Goal: Task Accomplishment & Management: Complete application form

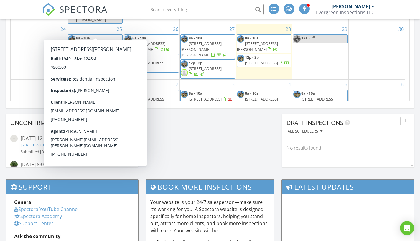
scroll to position [444, 0]
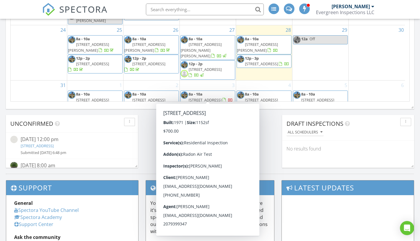
click at [219, 105] on span "12p - 2p 11 Waters Edge Ln, Owls Head 04854 Confirm" at bounding box center [208, 113] width 54 height 17
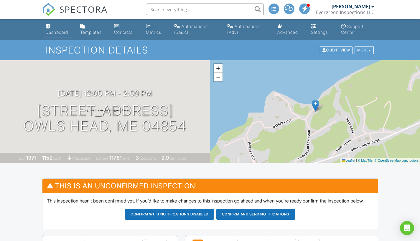
click at [56, 29] on link "Dashboard" at bounding box center [58, 29] width 30 height 17
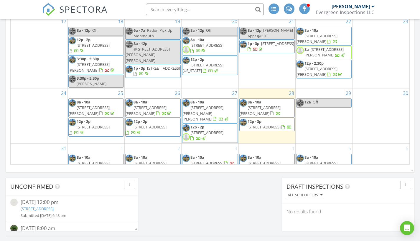
scroll to position [382, 0]
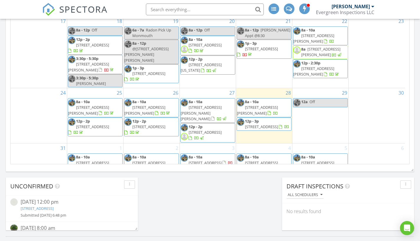
click at [212, 174] on span "11 Waters Edge Ln, Owls Head 04854" at bounding box center [204, 176] width 33 height 5
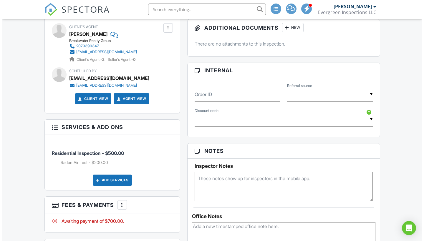
scroll to position [312, 0]
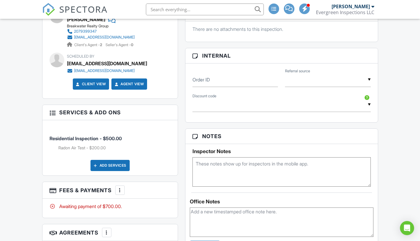
click at [122, 193] on div at bounding box center [120, 191] width 6 height 6
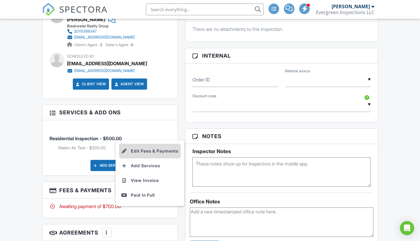
click at [160, 156] on li "Edit Fees & Payments" at bounding box center [150, 151] width 62 height 15
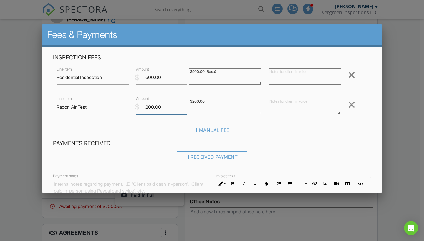
click at [151, 106] on input "200.00" at bounding box center [161, 107] width 51 height 14
type input "250.00"
click at [196, 99] on textarea "$200.00" at bounding box center [225, 106] width 72 height 16
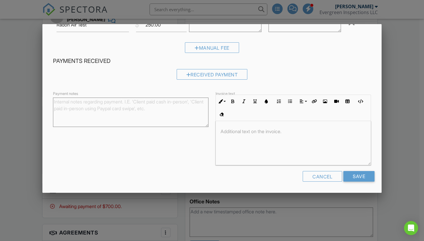
scroll to position [82, 0]
type textarea "$250.00"
click at [361, 175] on input "Save" at bounding box center [358, 177] width 31 height 11
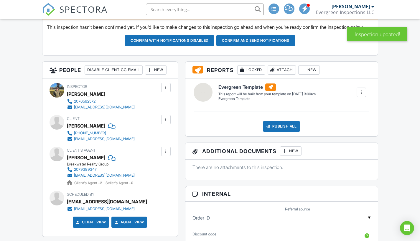
scroll to position [168, 0]
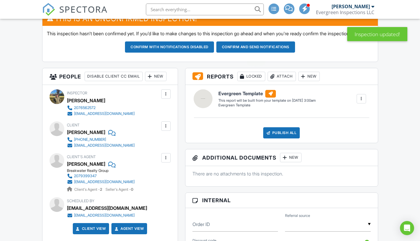
click at [214, 53] on button "Confirm and send notifications" at bounding box center [169, 47] width 89 height 11
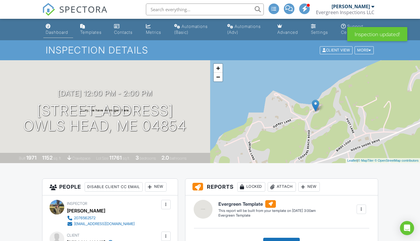
click at [55, 29] on link "Dashboard" at bounding box center [58, 29] width 30 height 17
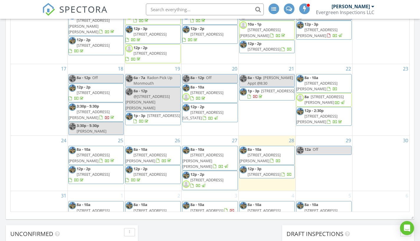
scroll to position [351, 0]
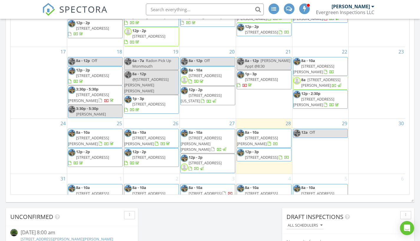
click at [330, 191] on span "[STREET_ADDRESS][PERSON_NAME][PERSON_NAME]" at bounding box center [313, 199] width 41 height 16
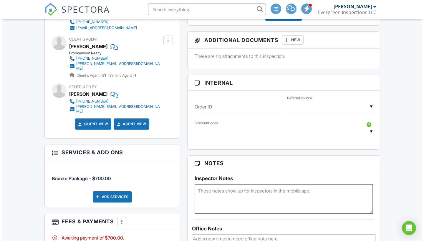
scroll to position [290, 0]
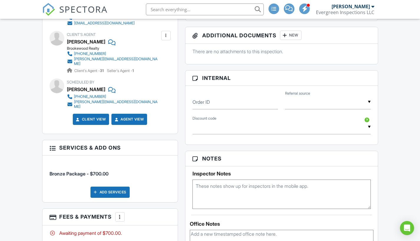
click at [120, 215] on div at bounding box center [120, 217] width 6 height 6
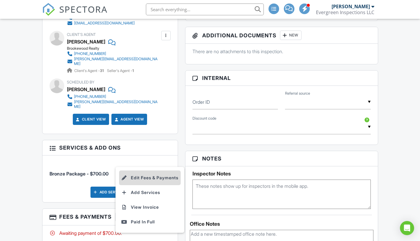
click at [144, 171] on li "Edit Fees & Payments" at bounding box center [150, 178] width 62 height 15
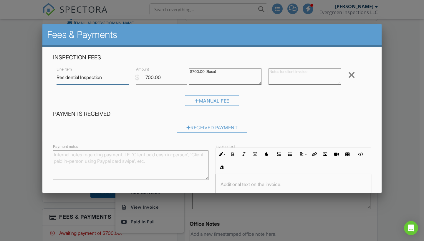
type input "Residential Inspection"
click at [148, 75] on input "700.00" at bounding box center [161, 77] width 51 height 14
type input "500.00"
click at [193, 70] on textarea "$700.00 (Base)" at bounding box center [225, 77] width 72 height 16
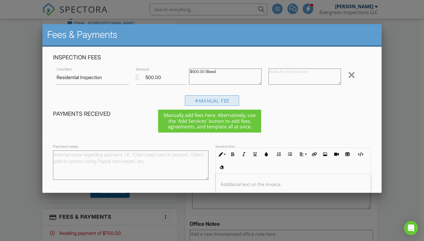
type textarea "$500.00 (Base)"
click at [213, 102] on div "Manual Fee" at bounding box center [212, 100] width 54 height 11
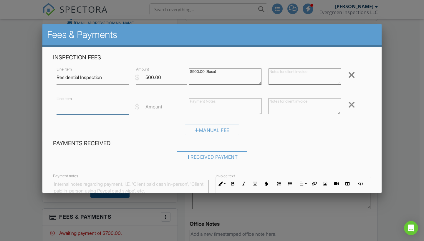
click at [105, 113] on input "Line Item" at bounding box center [93, 107] width 72 height 14
click at [349, 102] on div at bounding box center [351, 104] width 7 height 9
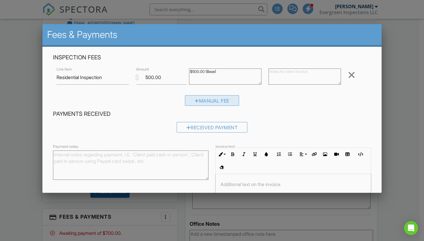
click at [228, 100] on div "Manual Fee" at bounding box center [212, 100] width 54 height 11
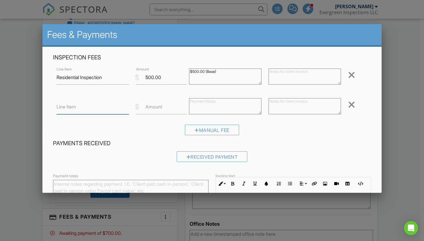
click at [85, 110] on input "Line Item" at bounding box center [93, 107] width 72 height 14
type input "Radon Air Test"
type input "250"
type input "250.00"
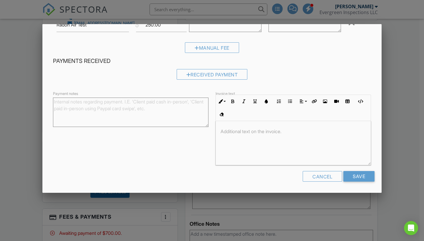
scroll to position [82, 0]
type textarea "$250.00 (Base)"
click at [361, 176] on input "Save" at bounding box center [358, 177] width 31 height 11
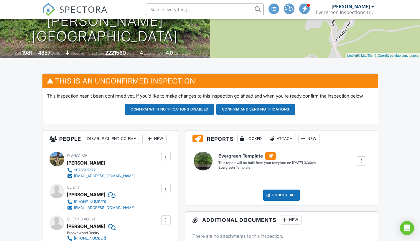
scroll to position [97, 0]
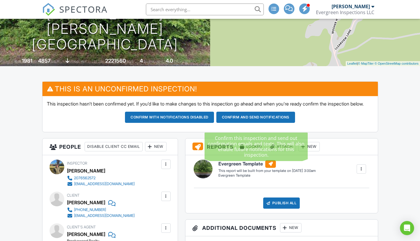
click at [214, 122] on button "Confirm and send notifications" at bounding box center [169, 117] width 89 height 11
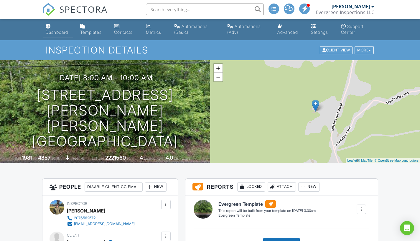
click at [54, 28] on link "Dashboard" at bounding box center [58, 29] width 30 height 17
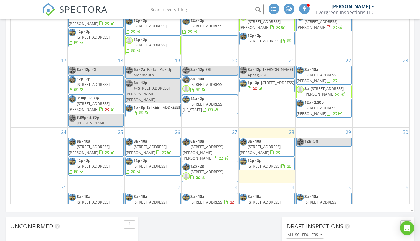
scroll to position [123, 0]
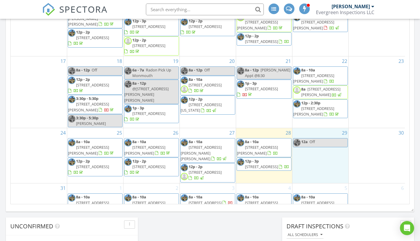
click at [326, 147] on div "29 12a Off" at bounding box center [320, 155] width 56 height 55
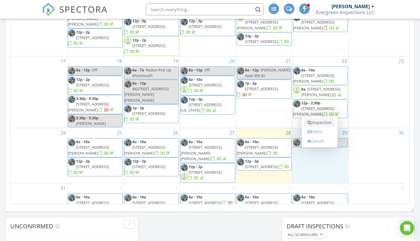
click at [327, 122] on link "Inspection" at bounding box center [319, 122] width 30 height 9
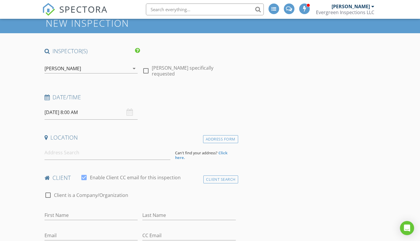
scroll to position [32, 0]
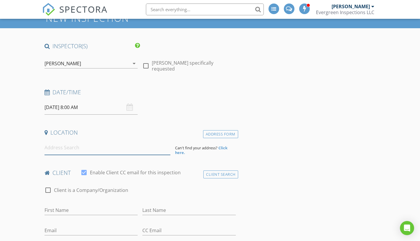
click at [107, 150] on input at bounding box center [107, 148] width 126 height 14
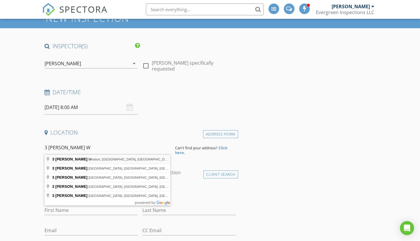
type input "3 Nickerson Rd, Windsor, ME, USA"
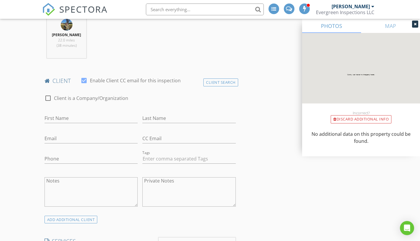
scroll to position [248, 0]
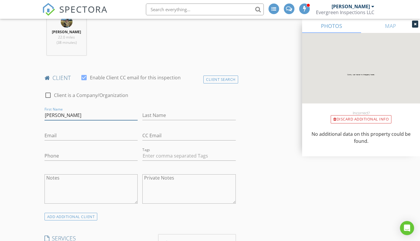
type input "Heather"
type input "Wargo"
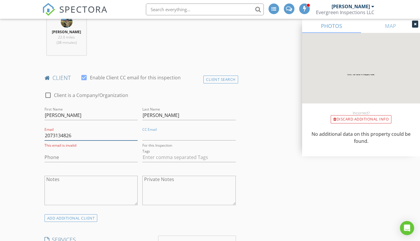
click at [84, 136] on input "2073134826" at bounding box center [90, 136] width 93 height 10
type input "2"
type input "hhwargo@icloud.com"
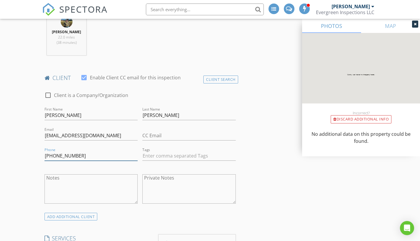
type input "207-313-4826"
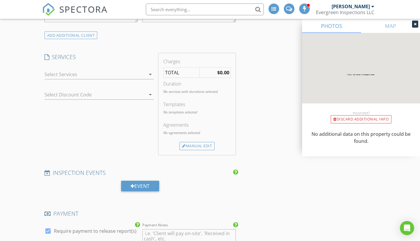
scroll to position [431, 0]
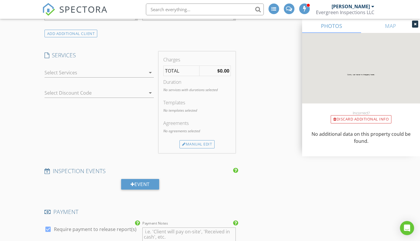
click at [123, 71] on div at bounding box center [94, 72] width 101 height 9
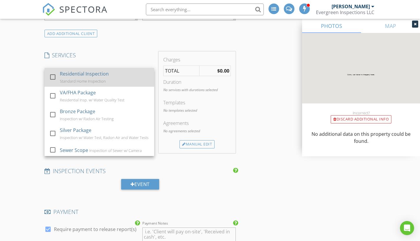
click at [54, 77] on div at bounding box center [53, 77] width 10 height 10
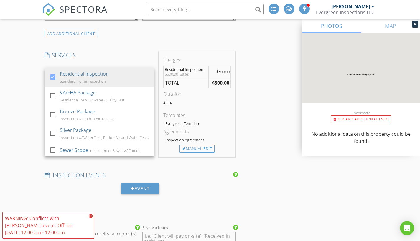
click at [140, 161] on div "INSPECTOR(S) check_box Oliver Pettengill PRIMARY check_box_outline_blank Jason …" at bounding box center [140, 149] width 196 height 1013
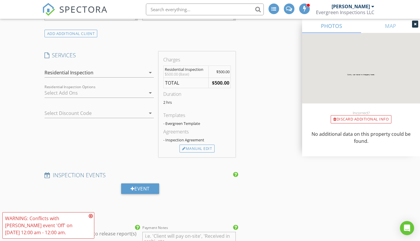
click at [144, 95] on div at bounding box center [94, 92] width 101 height 9
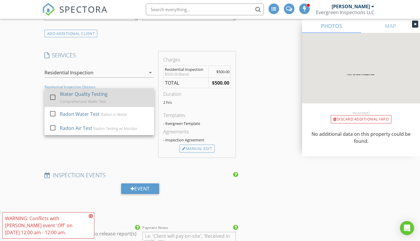
click at [54, 97] on div at bounding box center [53, 97] width 10 height 10
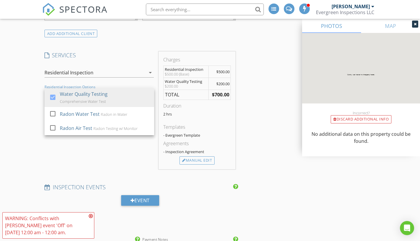
click at [49, 149] on div "SERVICES check_box Residential Inspection Standard Home Inspection check_box_ou…" at bounding box center [99, 111] width 114 height 118
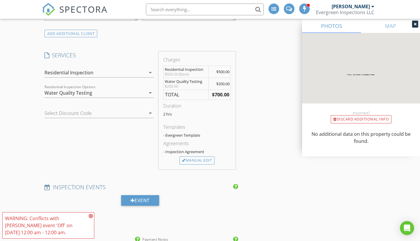
click at [125, 92] on div "Water Quality Testing" at bounding box center [94, 92] width 101 height 9
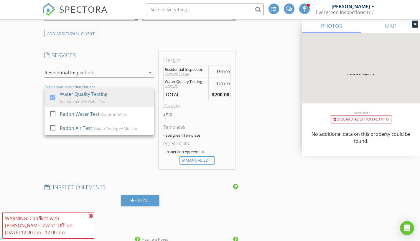
click at [110, 154] on div "SERVICES check_box Residential Inspection Standard Home Inspection check_box_ou…" at bounding box center [99, 111] width 114 height 118
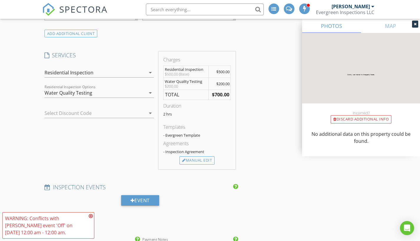
click at [124, 92] on div "Water Quality Testing" at bounding box center [94, 92] width 101 height 9
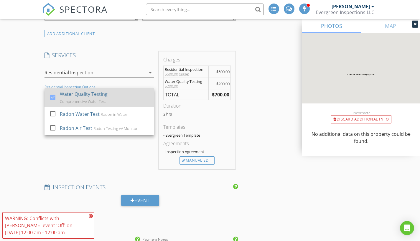
click at [54, 96] on div at bounding box center [53, 97] width 10 height 10
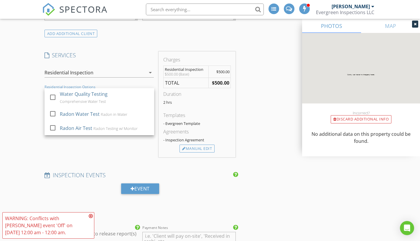
click at [23, 95] on div "New Inspection INSPECTOR(S) check_box Oliver Pettengill PRIMARY check_box_outli…" at bounding box center [210, 156] width 420 height 1095
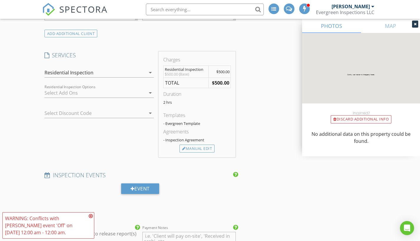
click at [116, 76] on div "Residential Inspection" at bounding box center [94, 72] width 101 height 9
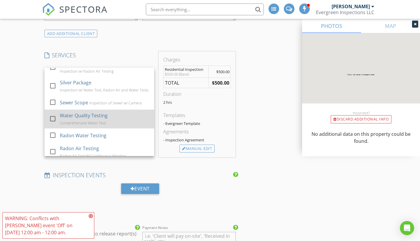
scroll to position [49, 0]
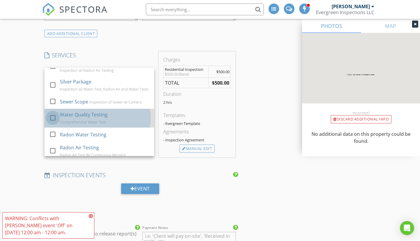
click at [53, 121] on div at bounding box center [53, 118] width 10 height 10
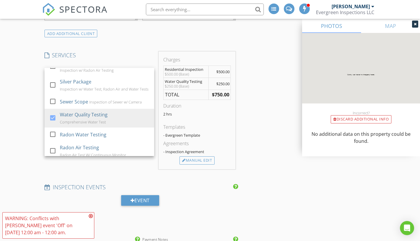
click at [31, 132] on div "New Inspection INSPECTOR(S) check_box Oliver Pettengill PRIMARY check_box_outli…" at bounding box center [210, 162] width 420 height 1107
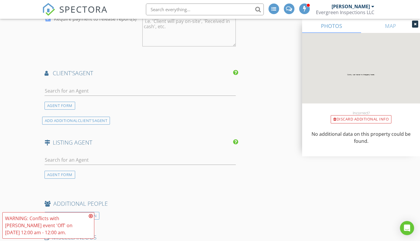
scroll to position [660, 0]
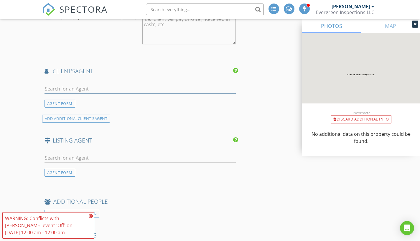
click at [161, 85] on input "text" at bounding box center [139, 89] width 191 height 10
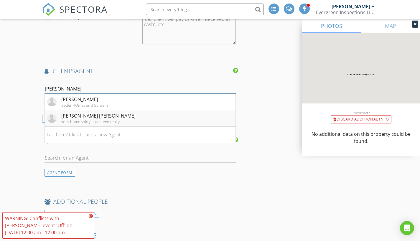
type input "Amy"
click at [71, 113] on div "Amy St Peter" at bounding box center [98, 116] width 74 height 7
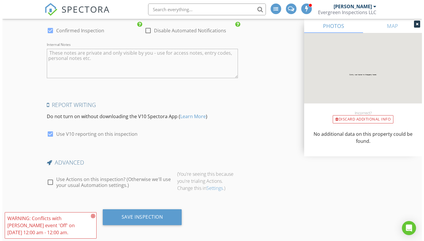
scroll to position [1015, 0]
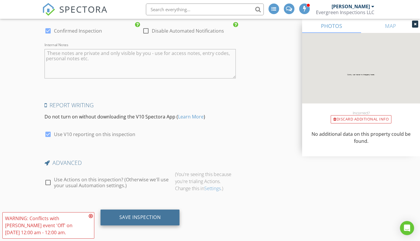
click at [163, 211] on div "Save Inspection" at bounding box center [139, 218] width 79 height 16
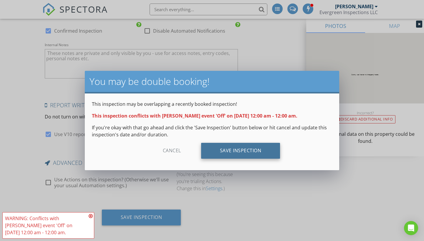
click at [250, 149] on div "Save Inspection" at bounding box center [240, 151] width 79 height 16
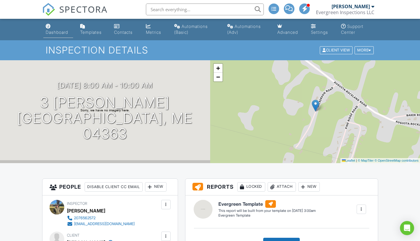
click at [57, 29] on link "Dashboard" at bounding box center [58, 29] width 30 height 17
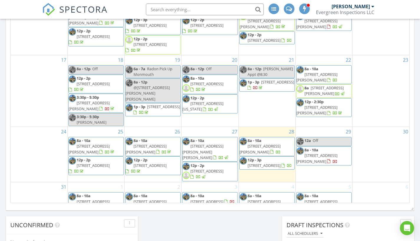
scroll to position [339, 0]
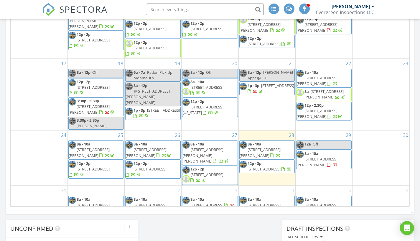
click at [341, 202] on div "5 8a - 10a 564 Mosher Hill Rd, Farmington 04938" at bounding box center [323, 213] width 57 height 54
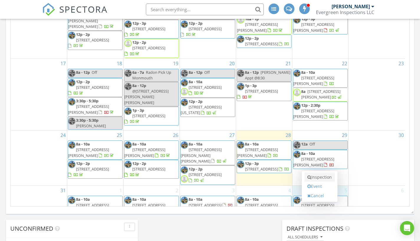
click at [328, 179] on link "Inspection" at bounding box center [319, 177] width 30 height 9
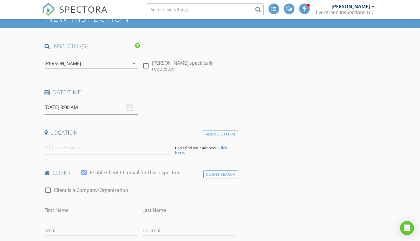
scroll to position [34, 0]
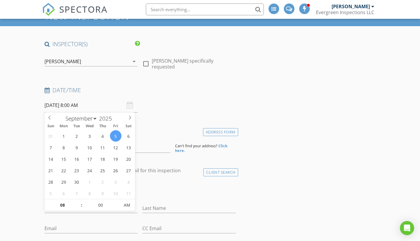
click at [102, 107] on input "[DATE] 8:00 AM" at bounding box center [90, 105] width 93 height 14
type input "[DATE] 9:00 AM"
type input "09"
click at [78, 201] on span at bounding box center [79, 203] width 4 height 6
type input "[DATE] 10:00 AM"
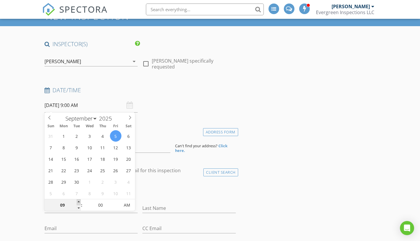
type input "10"
click at [78, 201] on span at bounding box center [79, 203] width 4 height 6
type input "09/05/2025 11:00 AM"
type input "11"
click at [78, 201] on span at bounding box center [79, 203] width 4 height 6
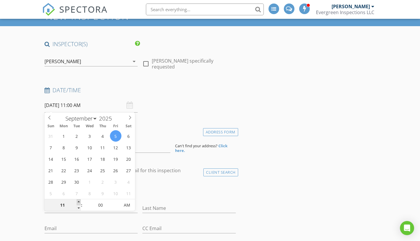
type input "[DATE] 12:00 PM"
type input "12"
click at [78, 201] on span at bounding box center [79, 203] width 4 height 6
type input "[DATE] 1:00 PM"
type input "01"
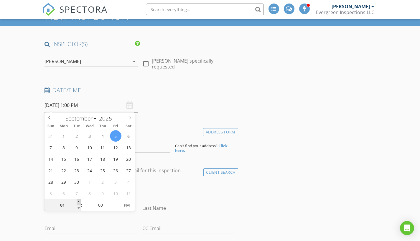
click at [78, 201] on span at bounding box center [79, 203] width 4 height 6
type input "09/05/2025 2:00 PM"
type input "02"
click at [78, 201] on span at bounding box center [79, 203] width 4 height 6
type input "09/05/2025 3:00 PM"
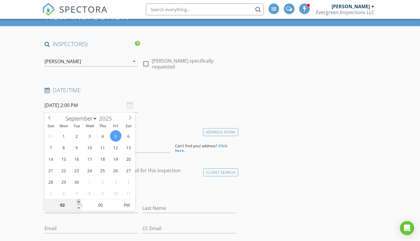
type input "03"
click at [78, 201] on span at bounding box center [79, 203] width 4 height 6
type input "09/05/2025 4:00 PM"
type input "04"
click at [78, 201] on span at bounding box center [79, 203] width 4 height 6
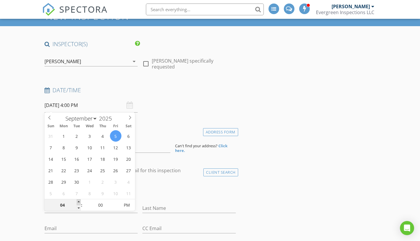
type input "09/05/2025 5:00 PM"
type input "05"
click at [78, 201] on span at bounding box center [79, 203] width 4 height 6
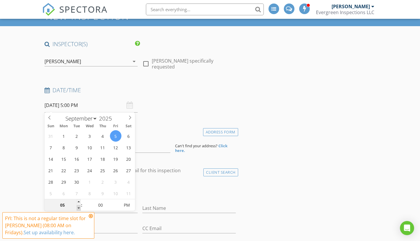
type input "09/05/2025 4:00 PM"
type input "04"
click at [79, 210] on span at bounding box center [79, 209] width 4 height 6
type input "09/05/2025 3:00 PM"
type input "03"
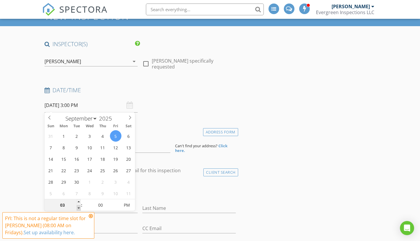
click at [79, 210] on span at bounding box center [79, 209] width 4 height 6
type input "09/05/2025 2:00 PM"
type input "02"
click at [79, 210] on span at bounding box center [79, 209] width 4 height 6
type input "09/05/2025 1:00 PM"
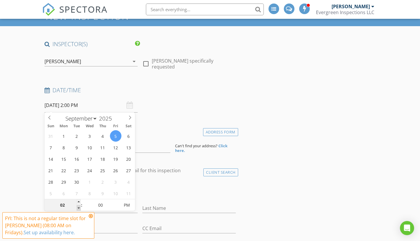
type input "01"
click at [79, 210] on span at bounding box center [79, 209] width 4 height 6
type input "09/05/2025 12:00 PM"
type input "12"
click at [79, 210] on span at bounding box center [79, 209] width 4 height 6
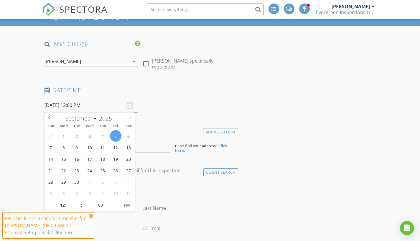
click at [198, 88] on h4 "Date/Time" at bounding box center [139, 91] width 191 height 8
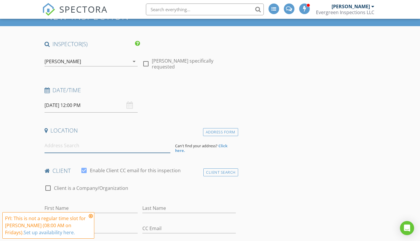
click at [114, 145] on input at bounding box center [107, 146] width 126 height 14
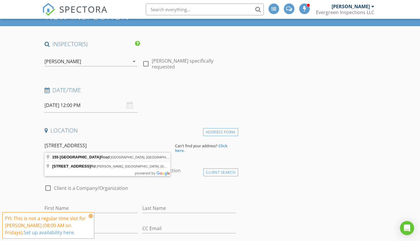
type input "155 Old Kents Hill Road, Readfield, ME, USA"
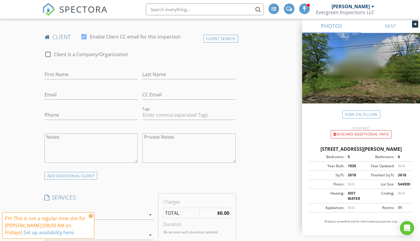
scroll to position [289, 0]
type input "Liza"
type input "L"
type input "liza@laflinwolfingtonrealty.com"
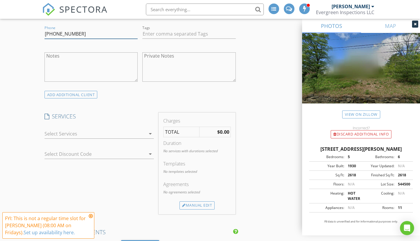
scroll to position [388, 0]
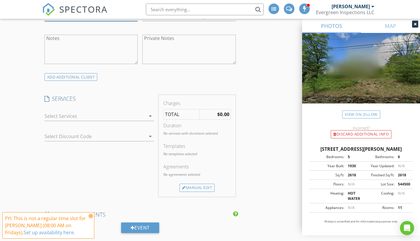
type input "207-629-9211"
click at [113, 114] on div at bounding box center [94, 116] width 101 height 9
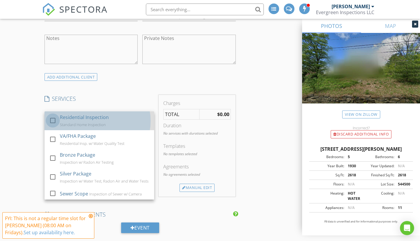
click at [54, 120] on div at bounding box center [53, 121] width 10 height 10
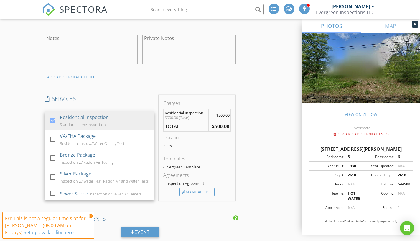
click at [31, 127] on div "New Inspection INSPECTOR(S) check_box Oliver Pettengill PRIMARY check_box_outli…" at bounding box center [210, 200] width 420 height 1095
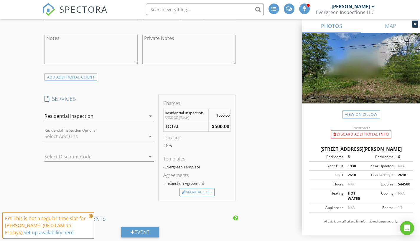
click at [138, 113] on div "Residential Inspection" at bounding box center [94, 116] width 101 height 9
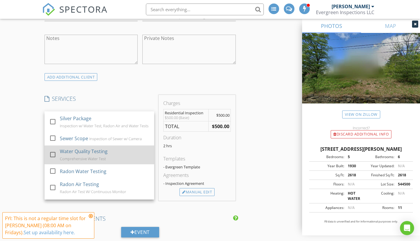
scroll to position [62, 0]
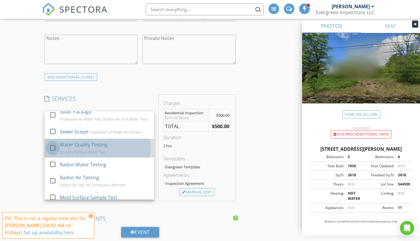
click at [52, 150] on div at bounding box center [53, 148] width 10 height 10
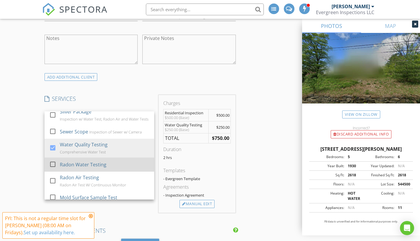
click at [53, 167] on div at bounding box center [53, 165] width 10 height 10
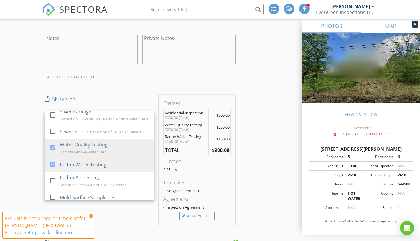
click at [34, 163] on div "New Inspection INSPECTOR(S) check_box Oliver Pettengill PRIMARY check_box_outli…" at bounding box center [210, 212] width 420 height 1119
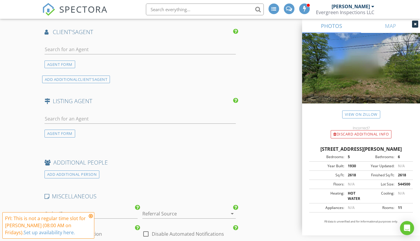
scroll to position [707, 0]
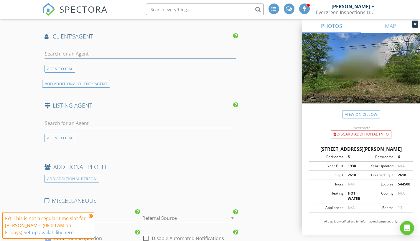
click at [121, 56] on input "text" at bounding box center [139, 54] width 191 height 10
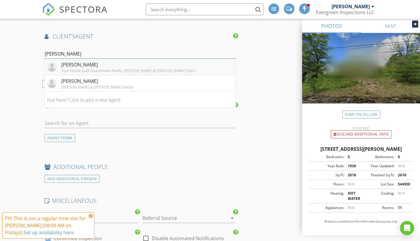
type input "Nate"
click at [116, 64] on div "Nate Laflin" at bounding box center [128, 64] width 134 height 7
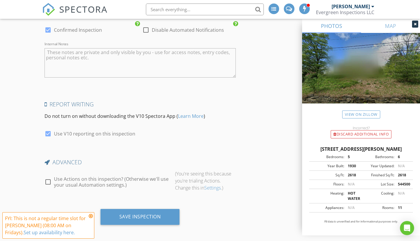
scroll to position [1027, 0]
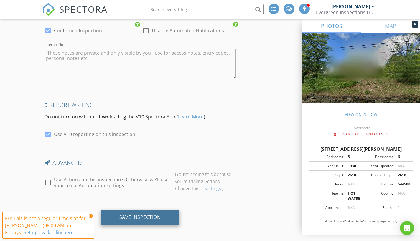
click at [153, 215] on div "Save Inspection" at bounding box center [140, 218] width 42 height 6
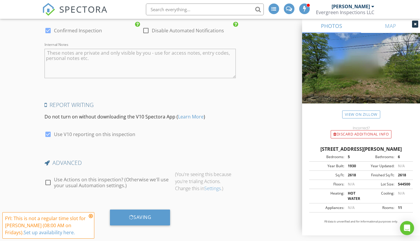
click at [92, 216] on icon at bounding box center [91, 216] width 4 height 5
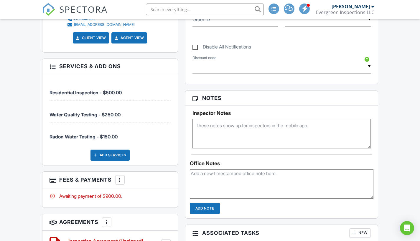
scroll to position [316, 0]
click at [122, 177] on div at bounding box center [120, 180] width 6 height 6
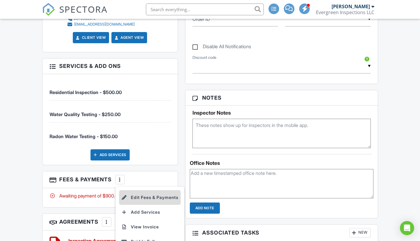
click at [144, 195] on li "Edit Fees & Payments" at bounding box center [150, 198] width 62 height 15
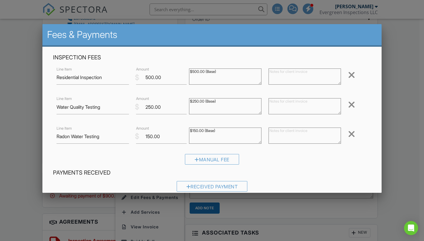
click at [401, 135] on div at bounding box center [212, 122] width 424 height 302
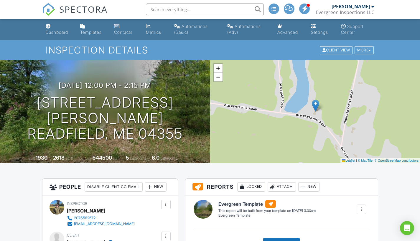
scroll to position [0, 0]
click at [59, 33] on div "Dashboard" at bounding box center [57, 32] width 22 height 5
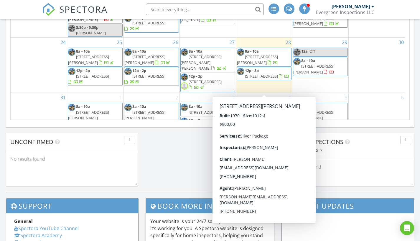
scroll to position [129, 0]
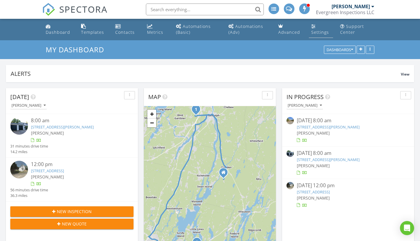
scroll to position [0, 0]
click at [318, 29] on link "Settings" at bounding box center [321, 29] width 24 height 17
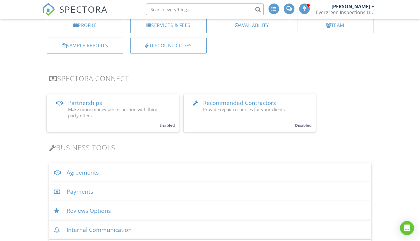
scroll to position [100, 0]
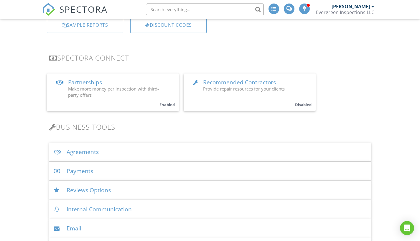
click at [109, 173] on div "Payments" at bounding box center [210, 171] width 322 height 19
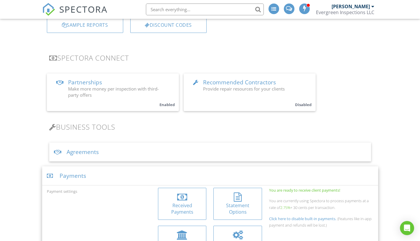
click at [178, 211] on div "Received Payments" at bounding box center [182, 209] width 39 height 13
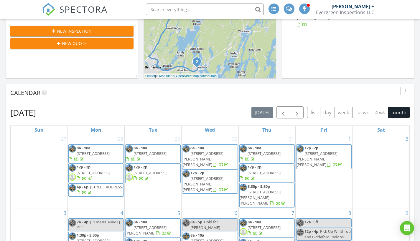
scroll to position [180, 0]
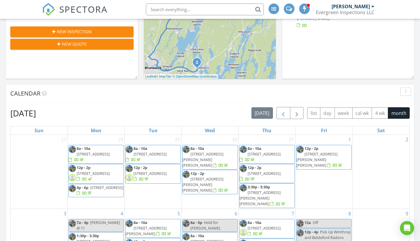
click at [283, 114] on span "button" at bounding box center [282, 113] width 7 height 7
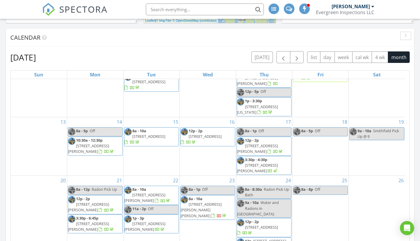
scroll to position [236, 0]
click at [299, 54] on button "button" at bounding box center [297, 58] width 14 height 12
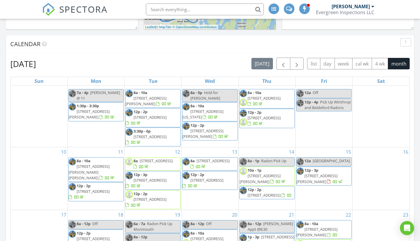
scroll to position [228, 0]
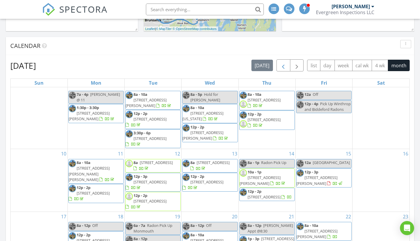
click at [283, 66] on span "button" at bounding box center [282, 65] width 7 height 7
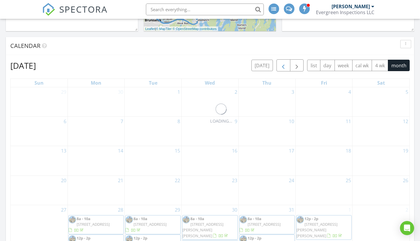
scroll to position [0, 0]
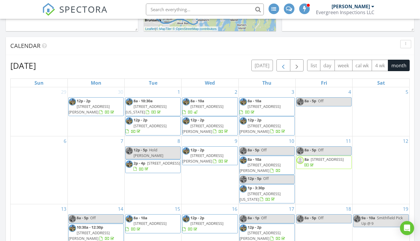
click at [283, 66] on span "button" at bounding box center [282, 65] width 7 height 7
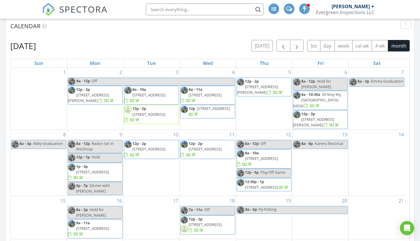
scroll to position [247, 0]
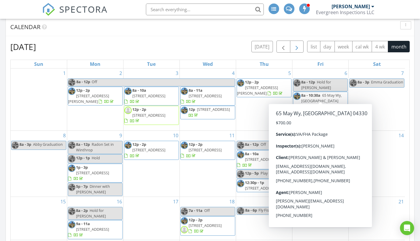
click at [299, 49] on span "button" at bounding box center [296, 46] width 7 height 7
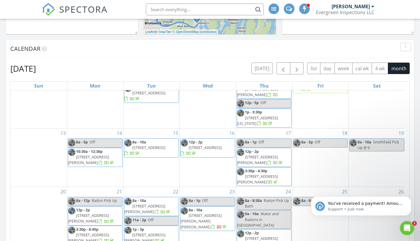
scroll to position [223, 0]
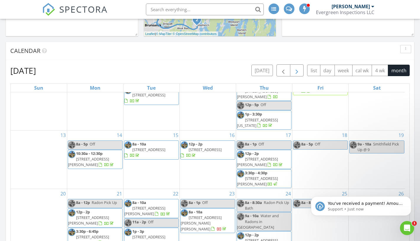
click at [298, 71] on span "button" at bounding box center [296, 70] width 7 height 7
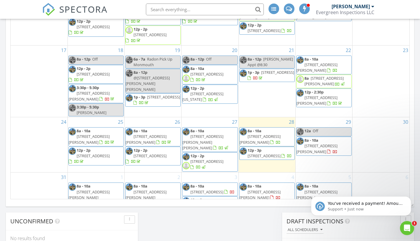
scroll to position [128, 0]
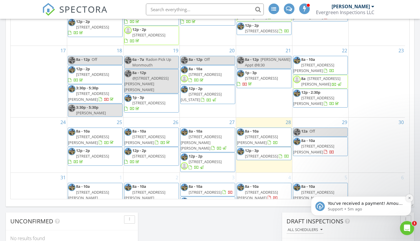
click at [409, 199] on icon "Dismiss notification" at bounding box center [409, 198] width 3 height 3
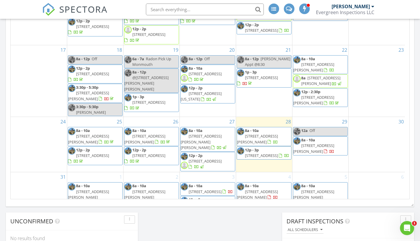
scroll to position [129, 0]
click at [278, 191] on div "4 8a - 10a 550 Prescott Rd, Manchester 04351 12p - 3p Hold for Andrea" at bounding box center [264, 200] width 56 height 54
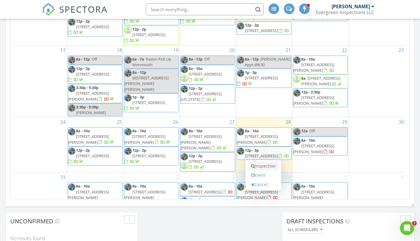
click at [270, 169] on link "Inspection" at bounding box center [263, 166] width 30 height 9
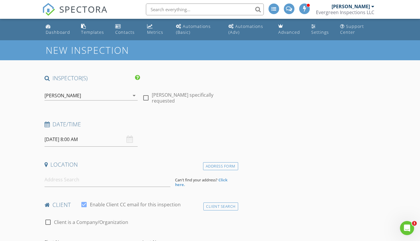
click at [87, 139] on input "[DATE] 8:00 AM" at bounding box center [90, 140] width 93 height 14
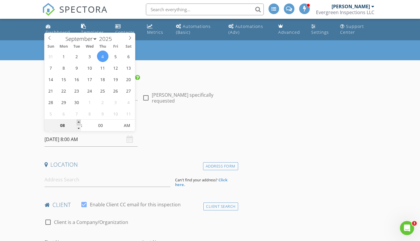
type input "[DATE] 9:00 AM"
type input "09"
click at [80, 121] on span at bounding box center [79, 123] width 4 height 6
type input "[DATE] 10:00 AM"
type input "10"
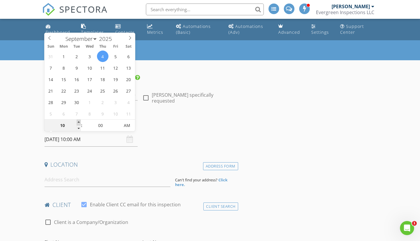
click at [80, 121] on span at bounding box center [79, 123] width 4 height 6
type input "[DATE] 11:00 AM"
type input "11"
click at [80, 121] on span at bounding box center [79, 123] width 4 height 6
type input "[DATE] 12:00 PM"
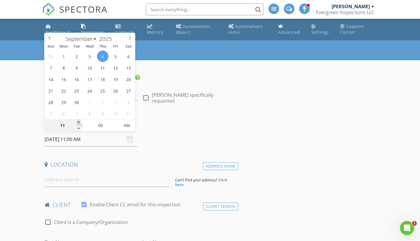
type input "12"
click at [80, 121] on span at bounding box center [79, 123] width 4 height 6
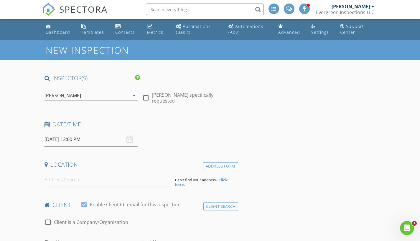
click at [110, 161] on h4 "Location" at bounding box center [139, 165] width 191 height 8
click at [106, 181] on input at bounding box center [107, 180] width 126 height 14
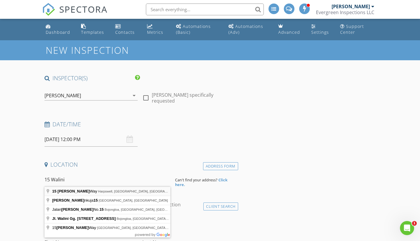
type input "[STREET_ADDRESS]"
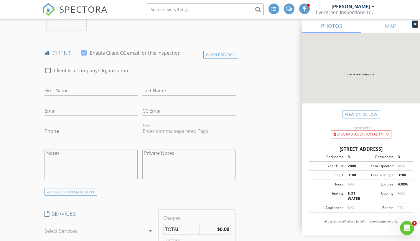
scroll to position [273, 0]
type input "[PERSON_NAME]"
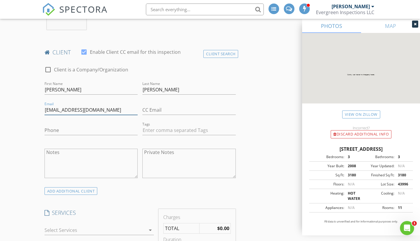
type input "[EMAIL_ADDRESS][DOMAIN_NAME]"
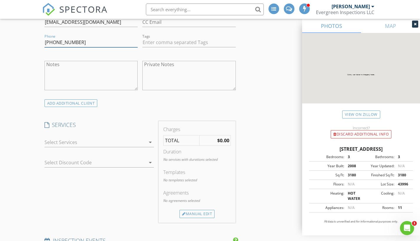
scroll to position [356, 0]
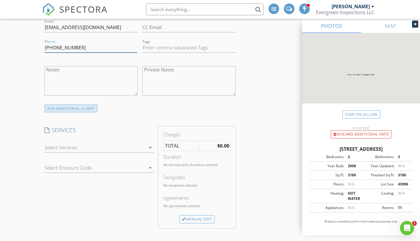
type input "[PHONE_NUMBER]"
click at [91, 109] on div "ADD ADDITIONAL client" at bounding box center [70, 109] width 53 height 8
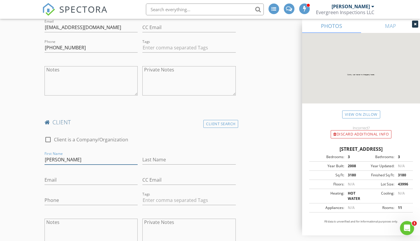
type input "[PERSON_NAME]"
type input "Sjordal"
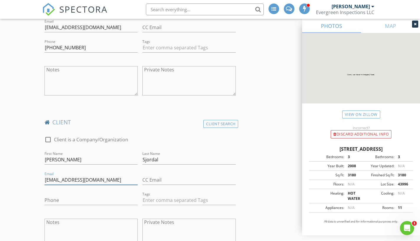
type input "elisabethsjordal@gmail.com"
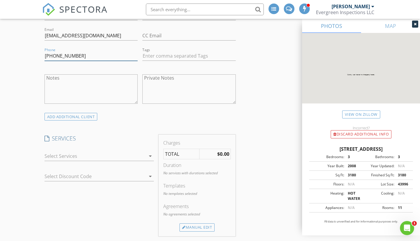
scroll to position [507, 0]
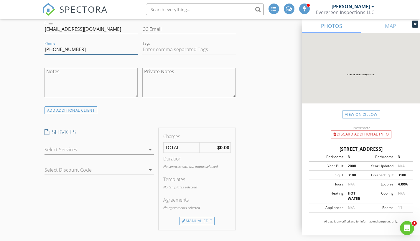
type input "434-284-3609"
click at [130, 147] on div at bounding box center [94, 149] width 101 height 9
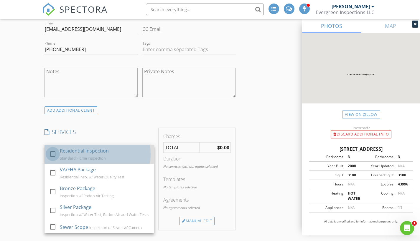
click at [54, 153] on div at bounding box center [53, 154] width 10 height 10
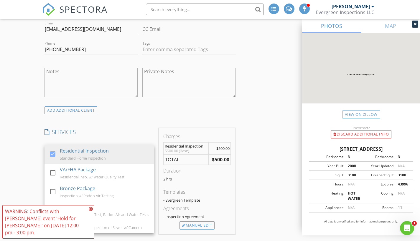
click at [137, 103] on div at bounding box center [90, 105] width 93 height 4
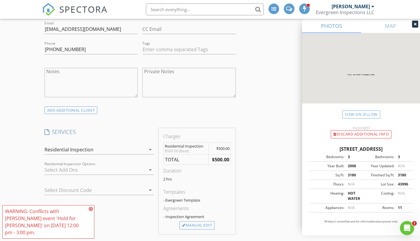
click at [91, 212] on icon at bounding box center [91, 209] width 4 height 5
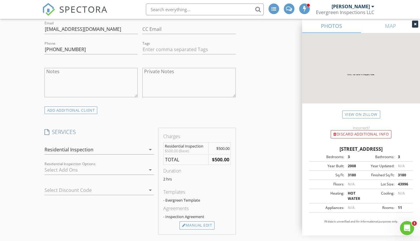
click at [115, 146] on div "Residential Inspection" at bounding box center [94, 149] width 101 height 9
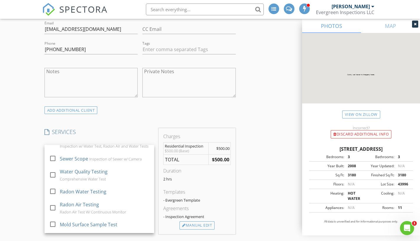
scroll to position [79, 0]
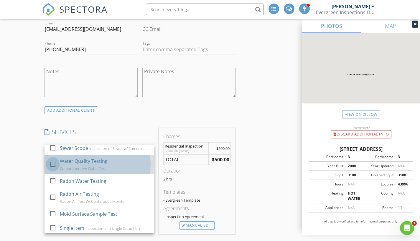
click at [53, 166] on div at bounding box center [53, 164] width 10 height 10
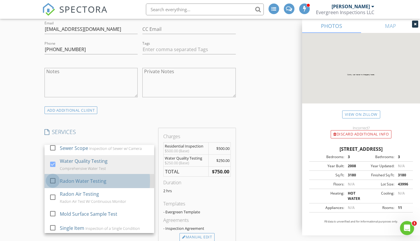
click at [54, 183] on div at bounding box center [53, 181] width 10 height 10
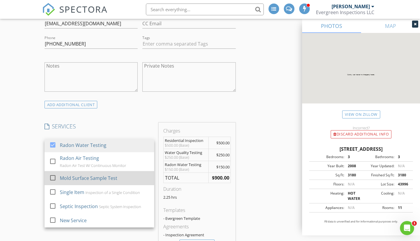
scroll to position [515, 0]
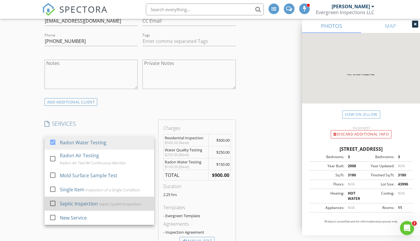
click at [52, 202] on div at bounding box center [53, 203] width 10 height 10
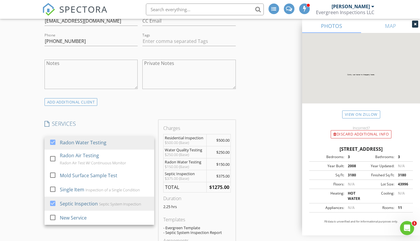
click at [260, 178] on div "INSPECTOR(S) check_box Oliver Pettengill PRIMARY check_box_outline_blank Jason …" at bounding box center [210, 179] width 336 height 1241
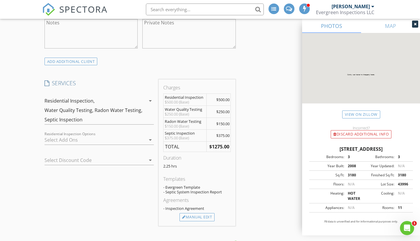
scroll to position [556, 0]
click at [203, 215] on div "Manual Edit" at bounding box center [196, 217] width 35 height 8
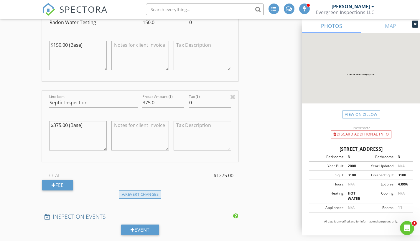
scroll to position [846, 0]
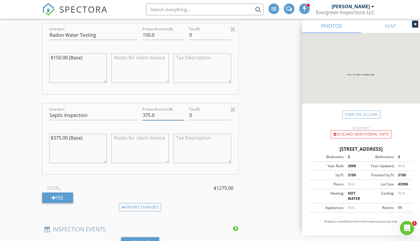
click at [150, 115] on input "375.0" at bounding box center [163, 116] width 42 height 10
type input "400.0"
click at [61, 136] on textarea "$375.00 (Base)" at bounding box center [77, 148] width 57 height 29
type textarea "$400.00 (Base)"
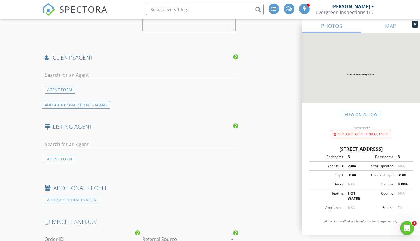
scroll to position [1120, 0]
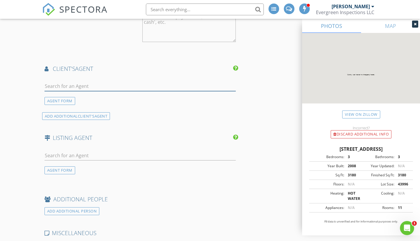
click at [163, 82] on input "text" at bounding box center [139, 87] width 191 height 10
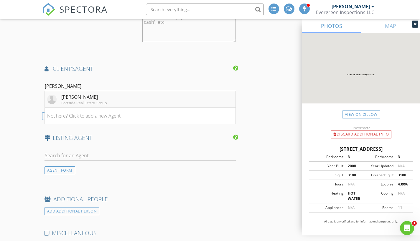
type input "Andre"
click at [101, 102] on div "Portside Real Estate Group" at bounding box center [84, 103] width 46 height 5
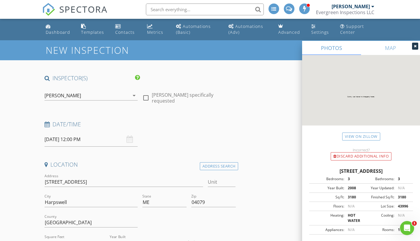
scroll to position [0, 0]
click at [132, 97] on icon "arrow_drop_down" at bounding box center [133, 95] width 7 height 7
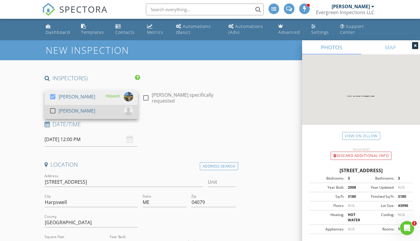
click at [113, 113] on div "check_box_outline_blank Jason Lamoreau" at bounding box center [91, 112] width 84 height 12
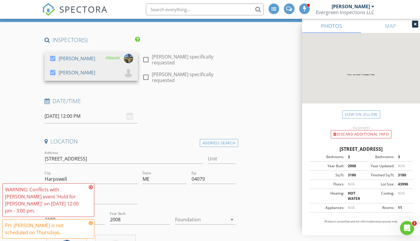
scroll to position [38, 0]
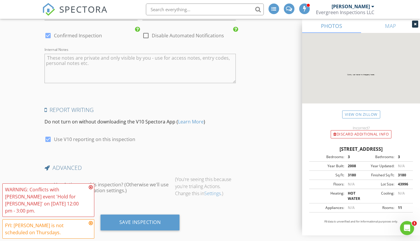
scroll to position [1482, 0]
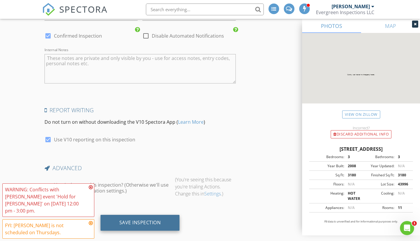
click at [161, 215] on div "Save Inspection" at bounding box center [139, 223] width 79 height 16
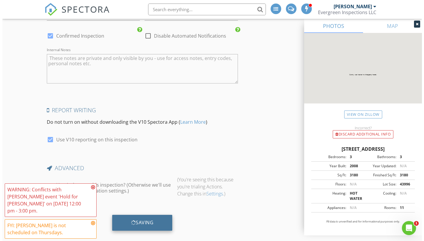
scroll to position [1477, 0]
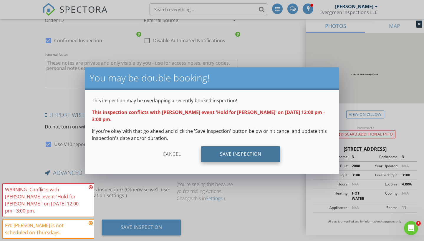
click at [246, 158] on div "Save Inspection" at bounding box center [240, 155] width 79 height 16
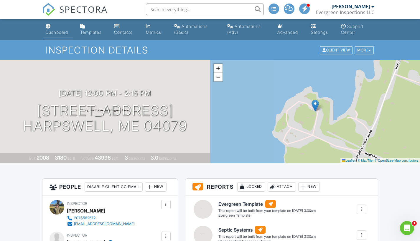
click at [55, 29] on link "Dashboard" at bounding box center [58, 29] width 30 height 17
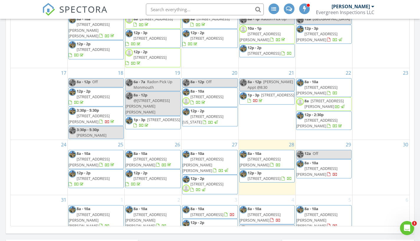
scroll to position [133, 0]
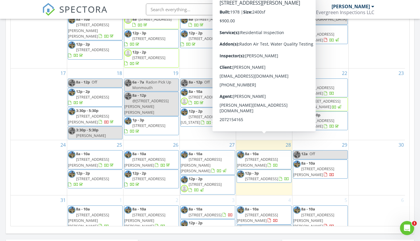
click at [414, 175] on div "Today Oliver Pettengill 8:00 am 710 High St, West Gardiner, ME 04345 Oliver Pet…" at bounding box center [210, 31] width 420 height 536
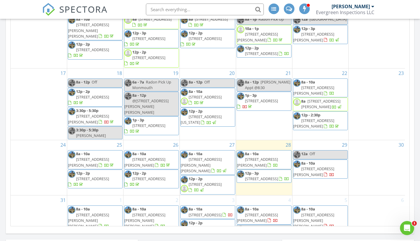
click at [274, 226] on span "Hold for Andrea" at bounding box center [260, 231] width 30 height 11
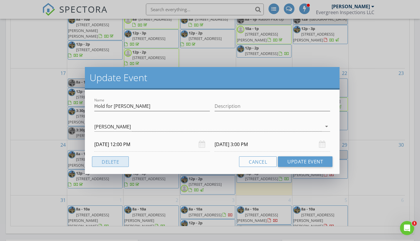
click at [120, 161] on button "Delete" at bounding box center [110, 162] width 37 height 11
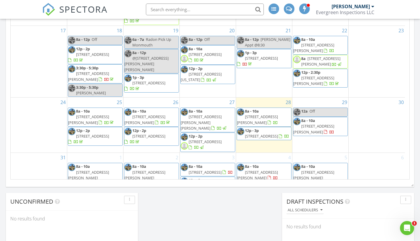
scroll to position [368, 0]
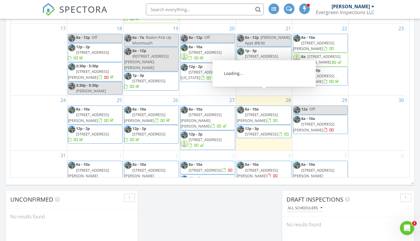
click at [277, 112] on span "710 High St, West Gardiner 04345" at bounding box center [257, 117] width 41 height 11
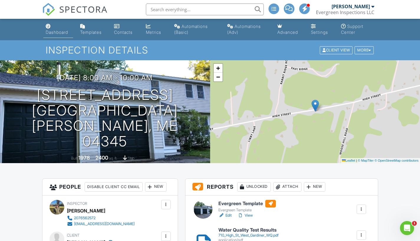
click at [57, 27] on link "Dashboard" at bounding box center [58, 29] width 30 height 17
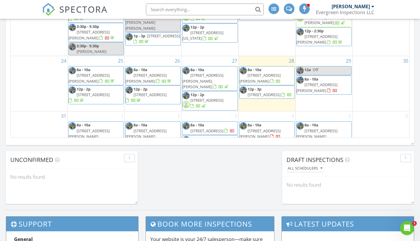
scroll to position [409, 0]
